Goal: Find specific page/section: Find specific page/section

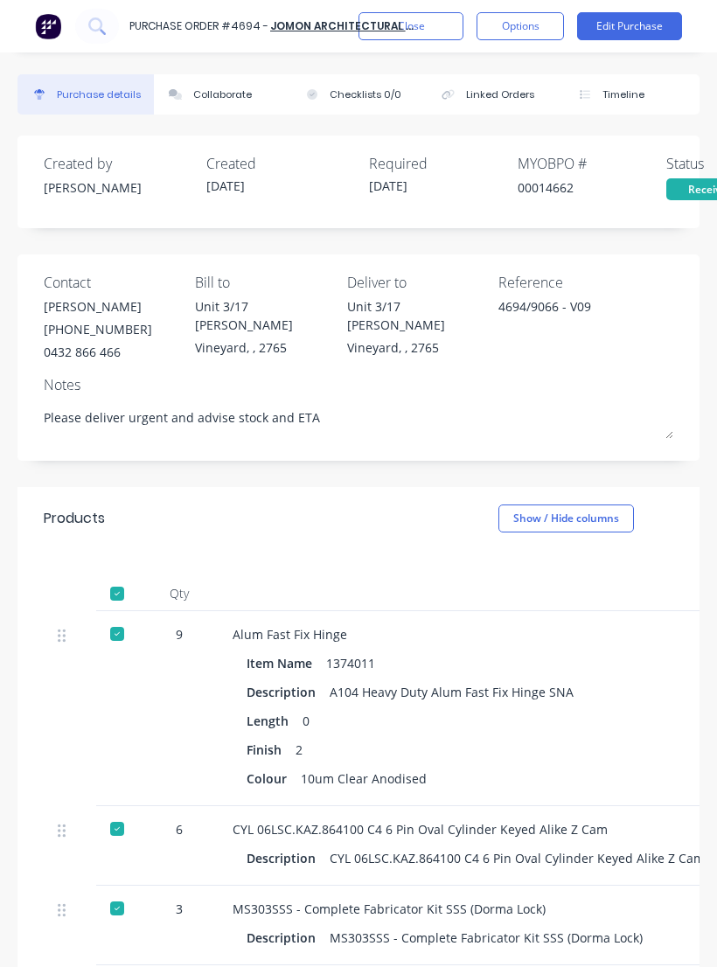
type textarea "x"
click at [435, 32] on button "Close" at bounding box center [410, 26] width 105 height 28
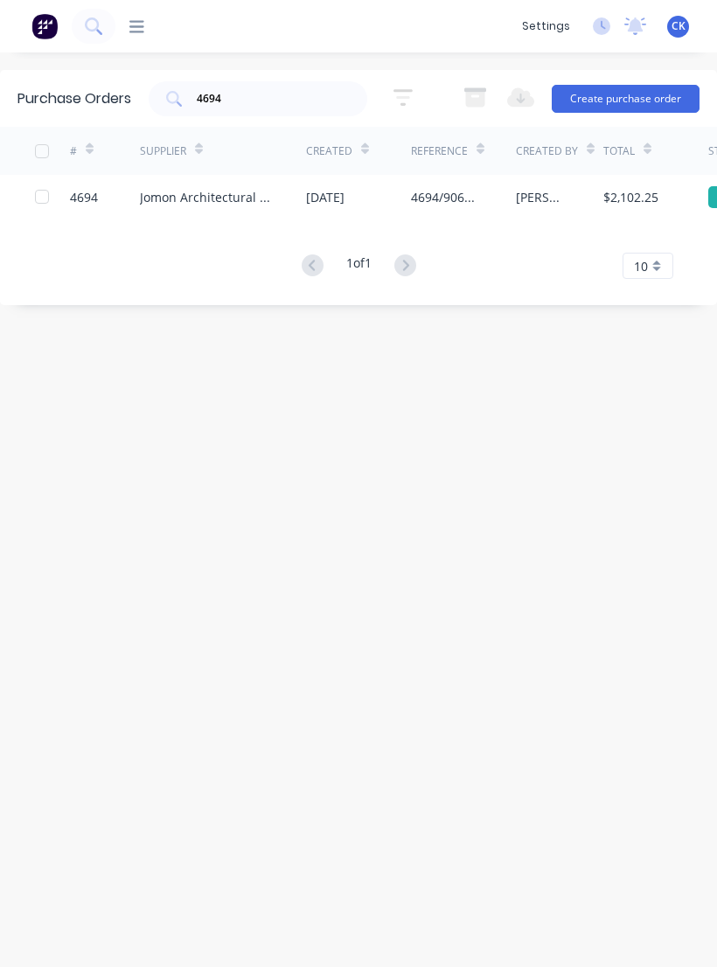
click at [328, 108] on input "4694" at bounding box center [267, 98] width 145 height 17
type input "4"
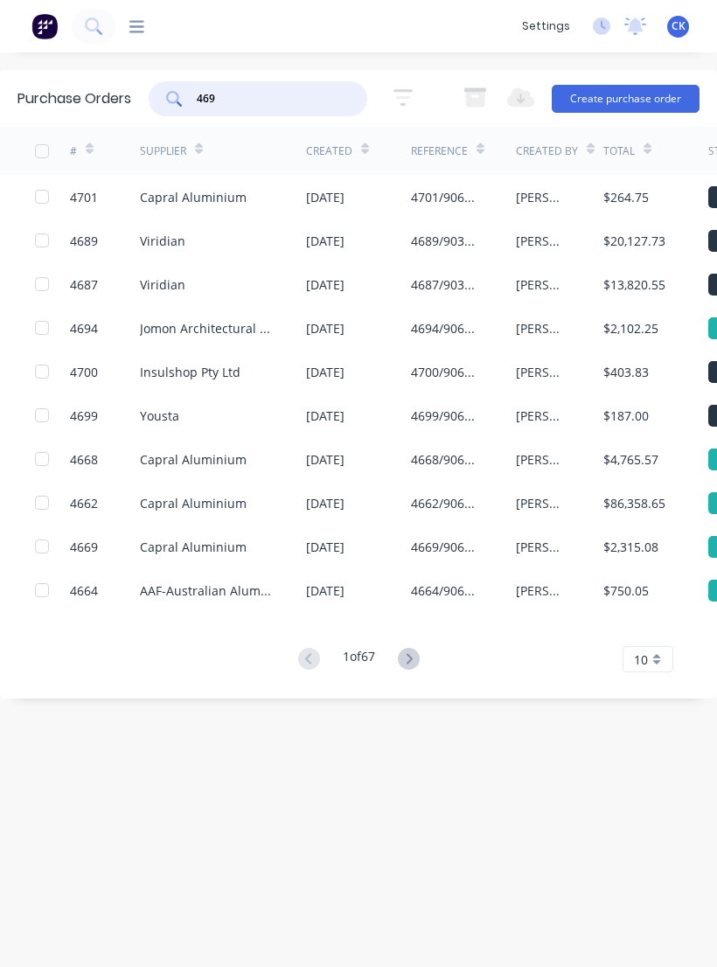
type input "4699"
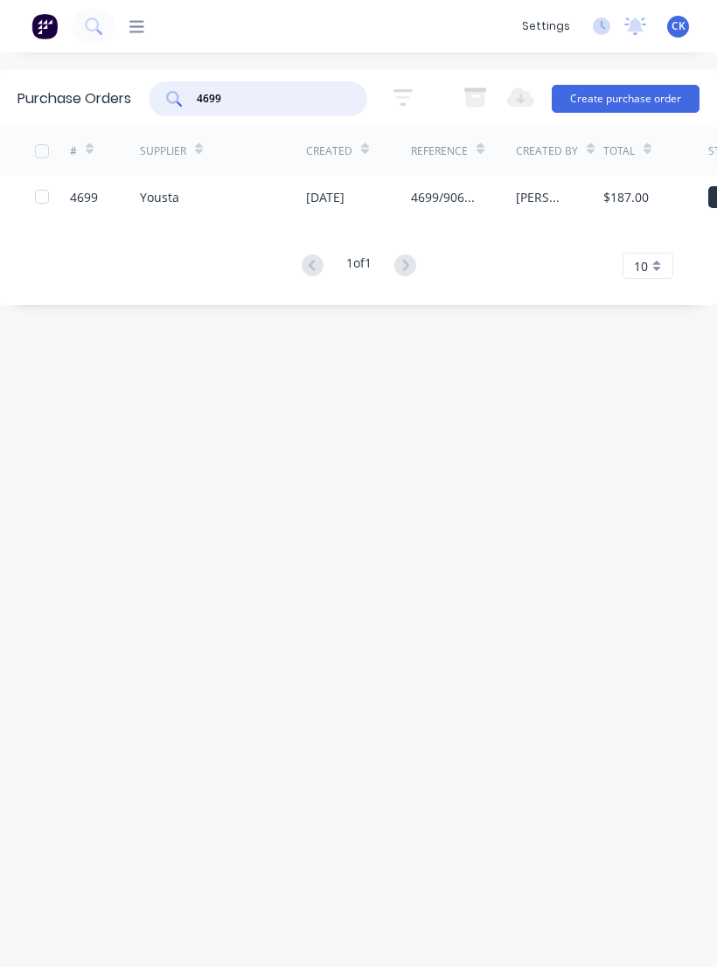
click at [173, 209] on div "Yousta" at bounding box center [223, 197] width 166 height 44
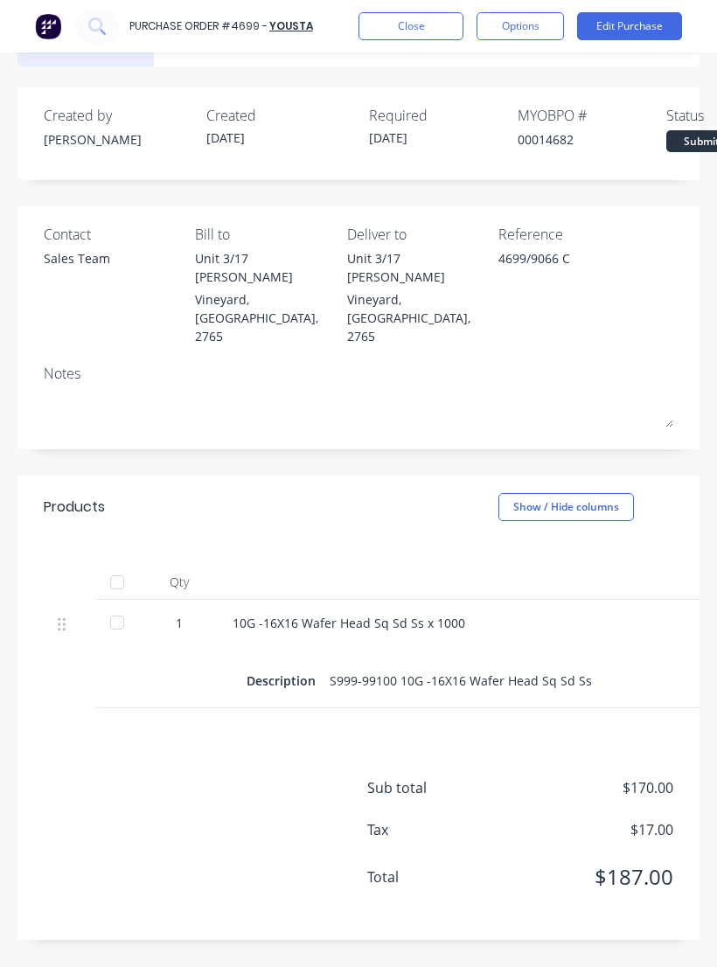
scroll to position [48, 0]
click at [124, 605] on div at bounding box center [117, 622] width 35 height 35
type textarea "x"
click at [400, 31] on button "Close" at bounding box center [410, 26] width 105 height 28
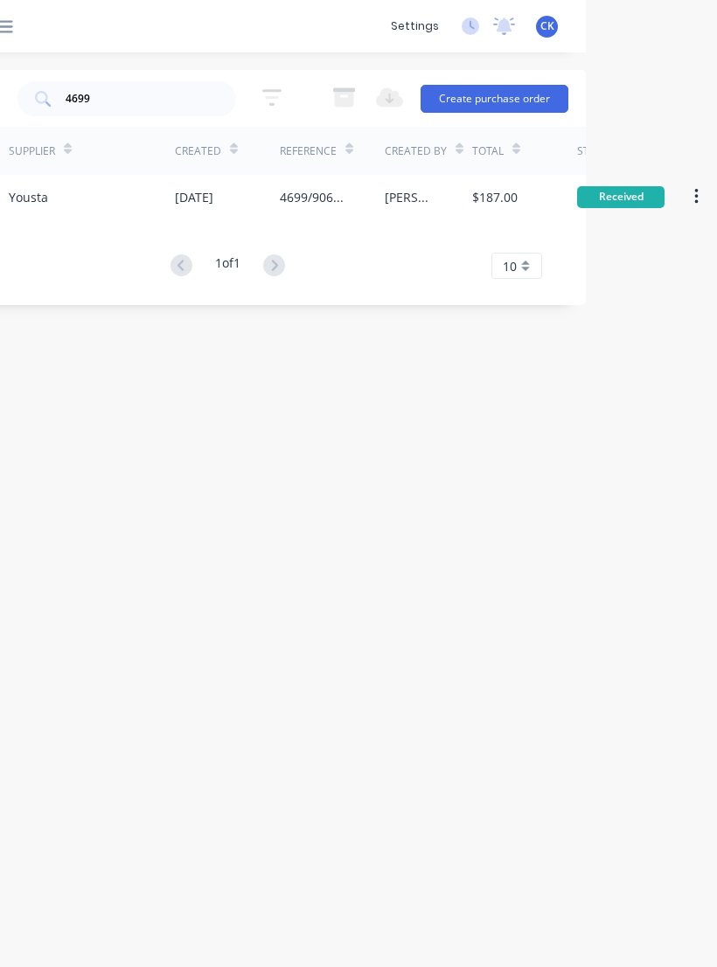
scroll to position [0, 131]
